Goal: Task Accomplishment & Management: Manage account settings

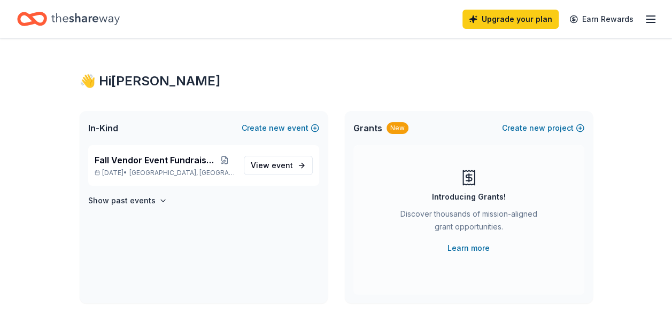
click at [296, 166] on link "View event" at bounding box center [278, 165] width 69 height 19
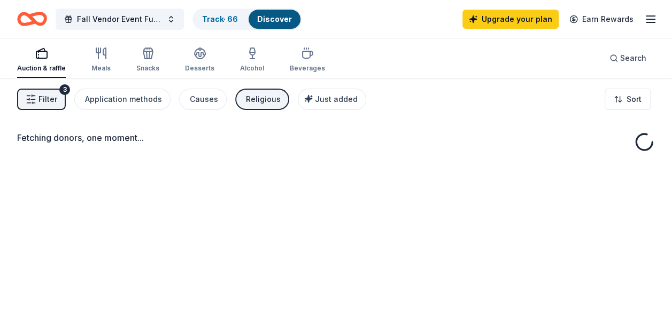
click at [222, 22] on link "Track · 66" at bounding box center [220, 18] width 36 height 9
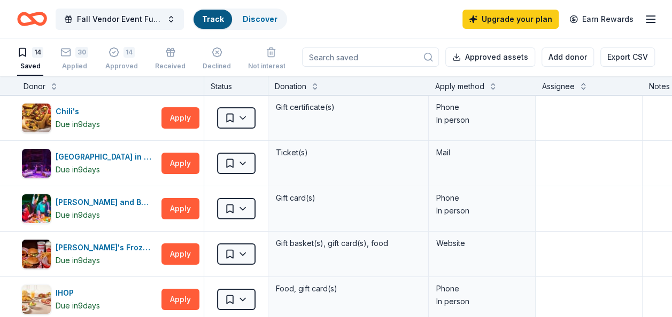
click at [70, 49] on rect "button" at bounding box center [65, 52] width 9 height 7
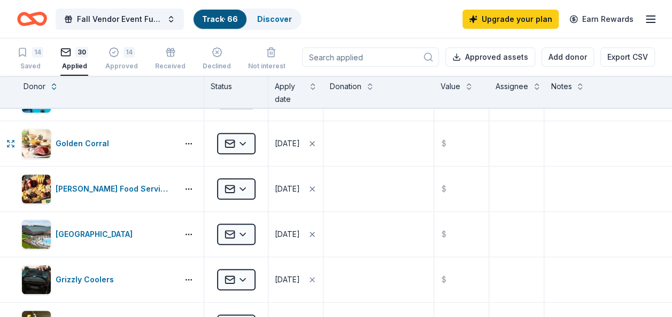
scroll to position [570, 0]
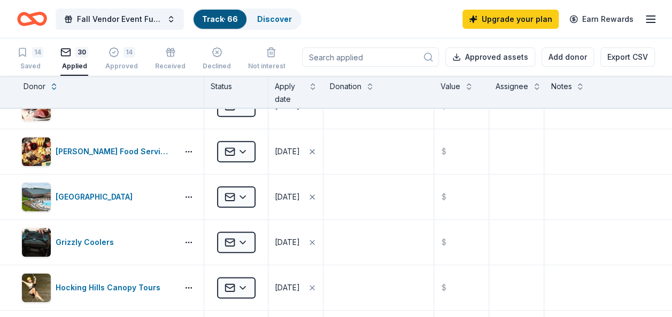
click at [34, 56] on div "14" at bounding box center [37, 52] width 11 height 11
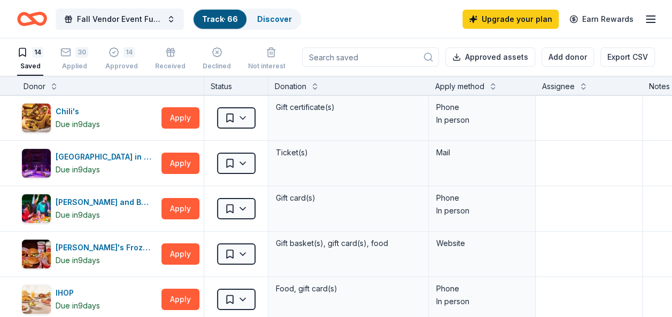
click at [224, 59] on div "Declined" at bounding box center [217, 59] width 28 height 24
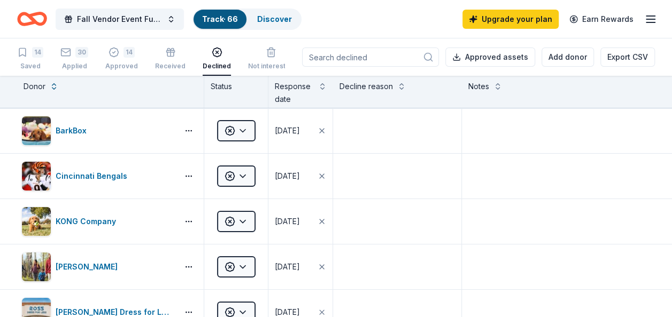
click at [167, 50] on icon "button" at bounding box center [170, 49] width 6 height 2
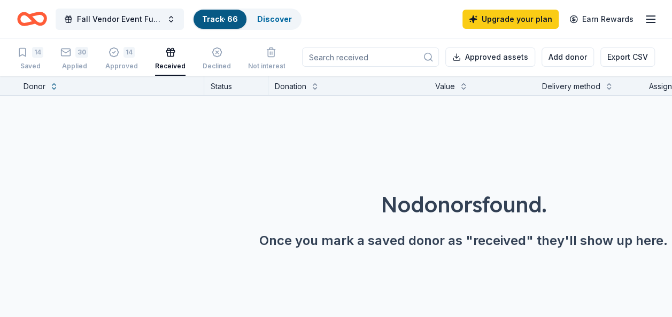
click at [124, 58] on div "14 Approved" at bounding box center [121, 59] width 33 height 24
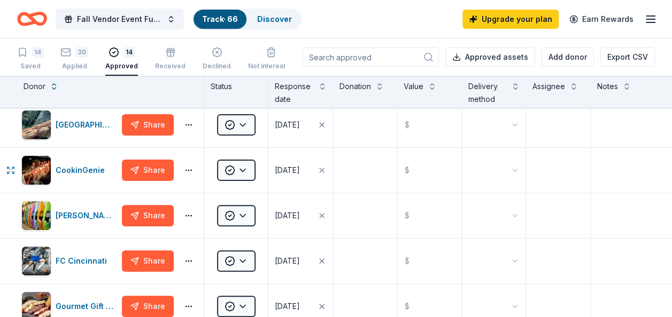
scroll to position [214, 0]
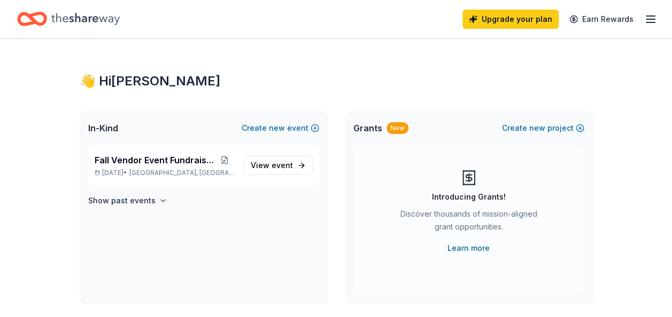
click at [288, 161] on span "event" at bounding box center [282, 165] width 21 height 9
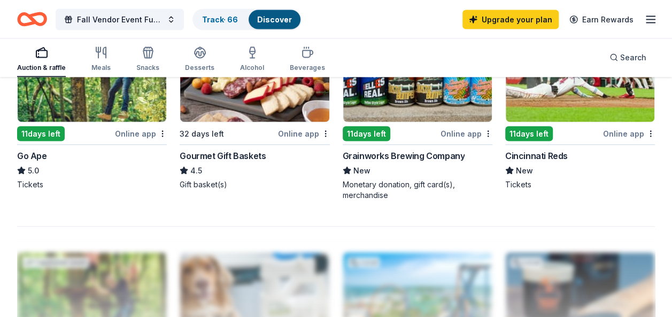
scroll to position [926, 0]
